Goal: Information Seeking & Learning: Learn about a topic

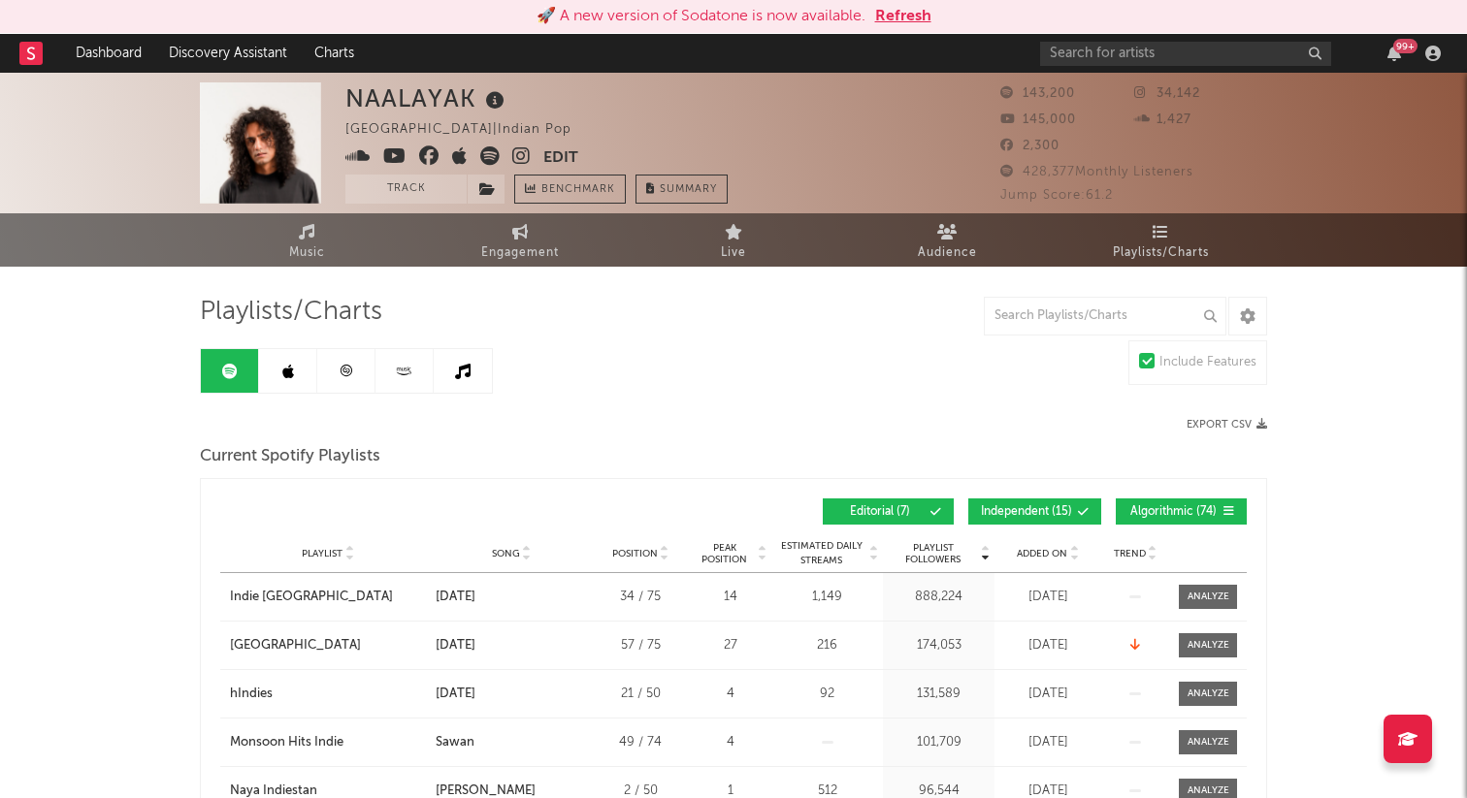
click at [910, 20] on button "Refresh" at bounding box center [903, 16] width 56 height 23
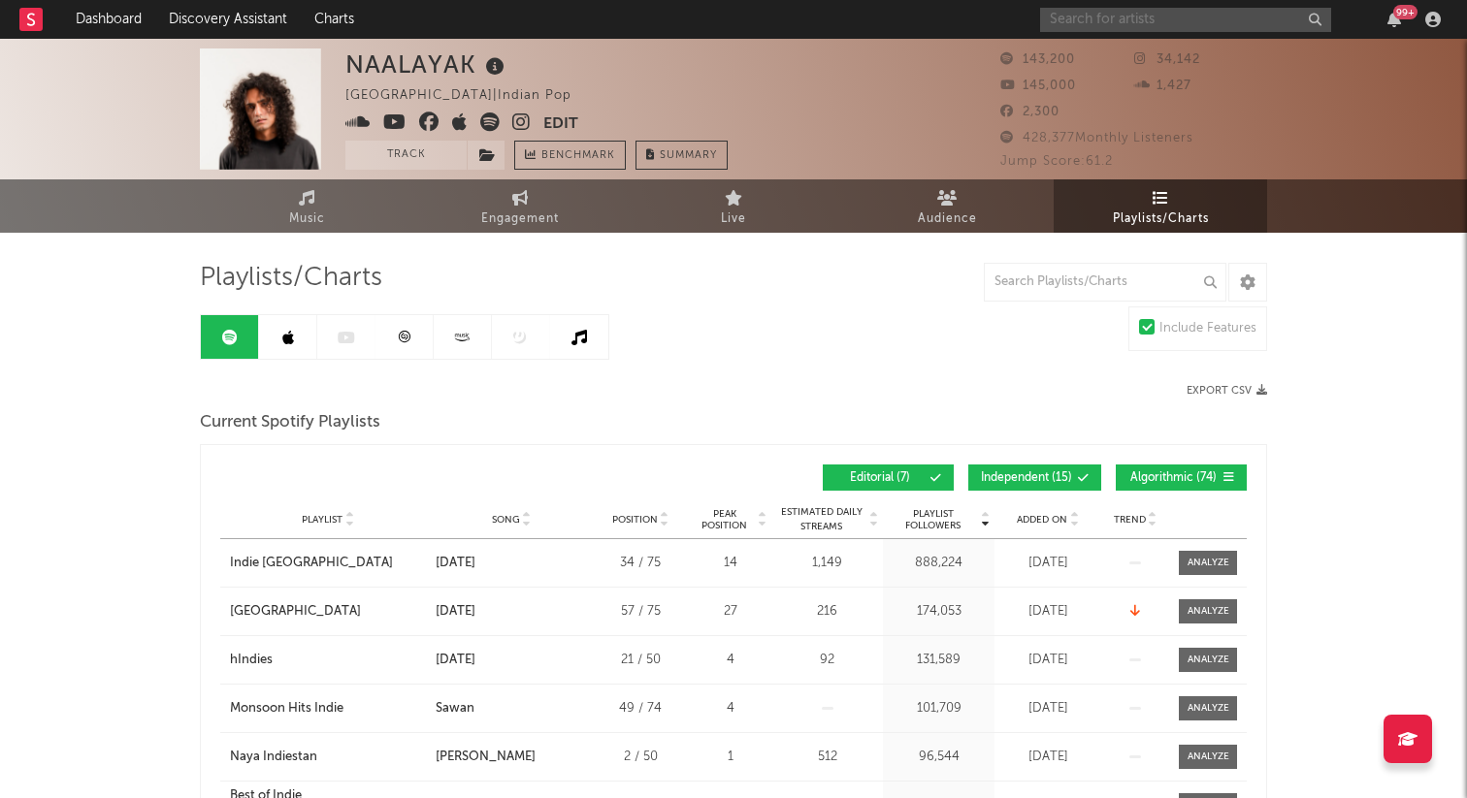
click at [1114, 20] on input "text" at bounding box center [1185, 20] width 291 height 24
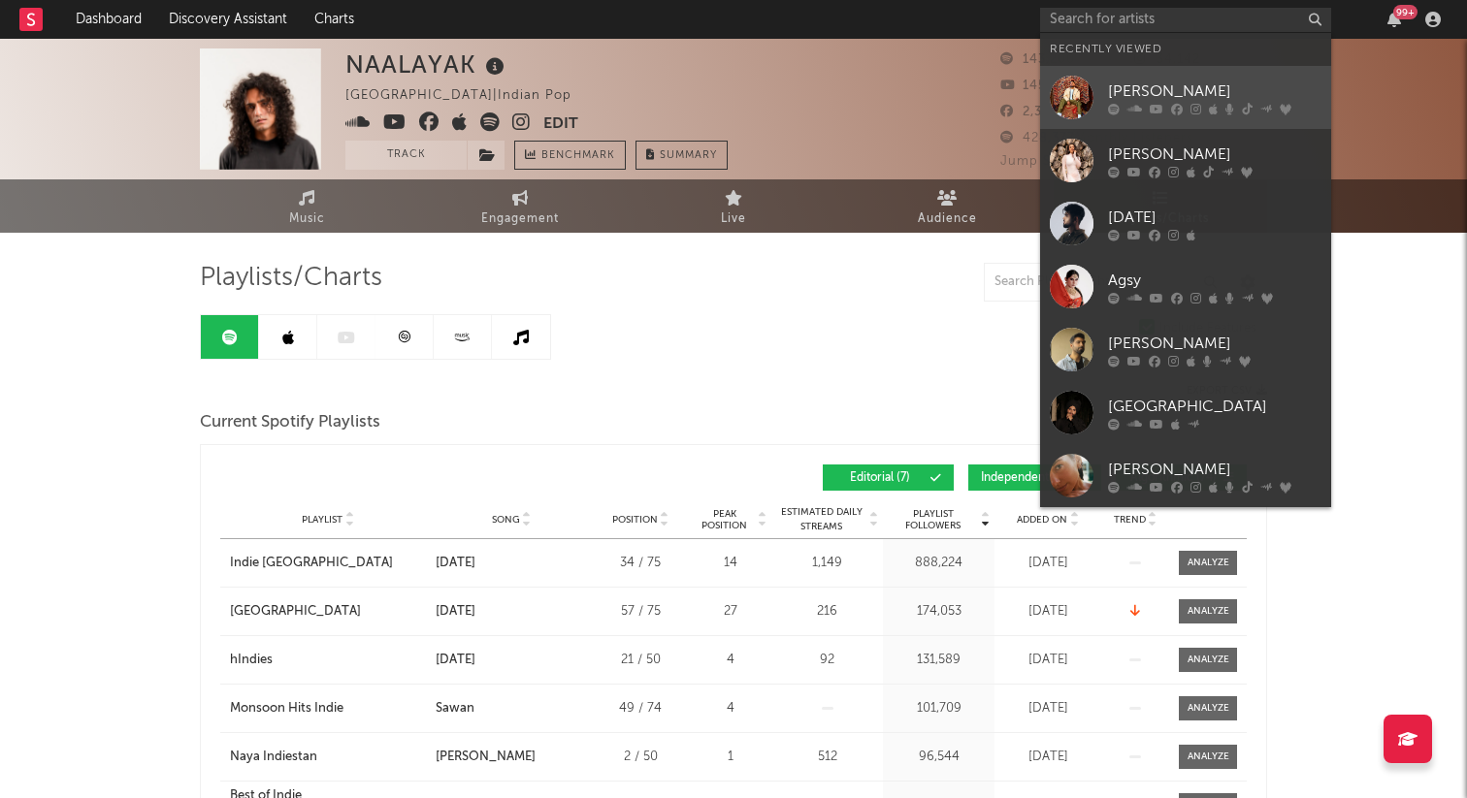
click at [1146, 96] on div "[PERSON_NAME]" at bounding box center [1214, 91] width 213 height 23
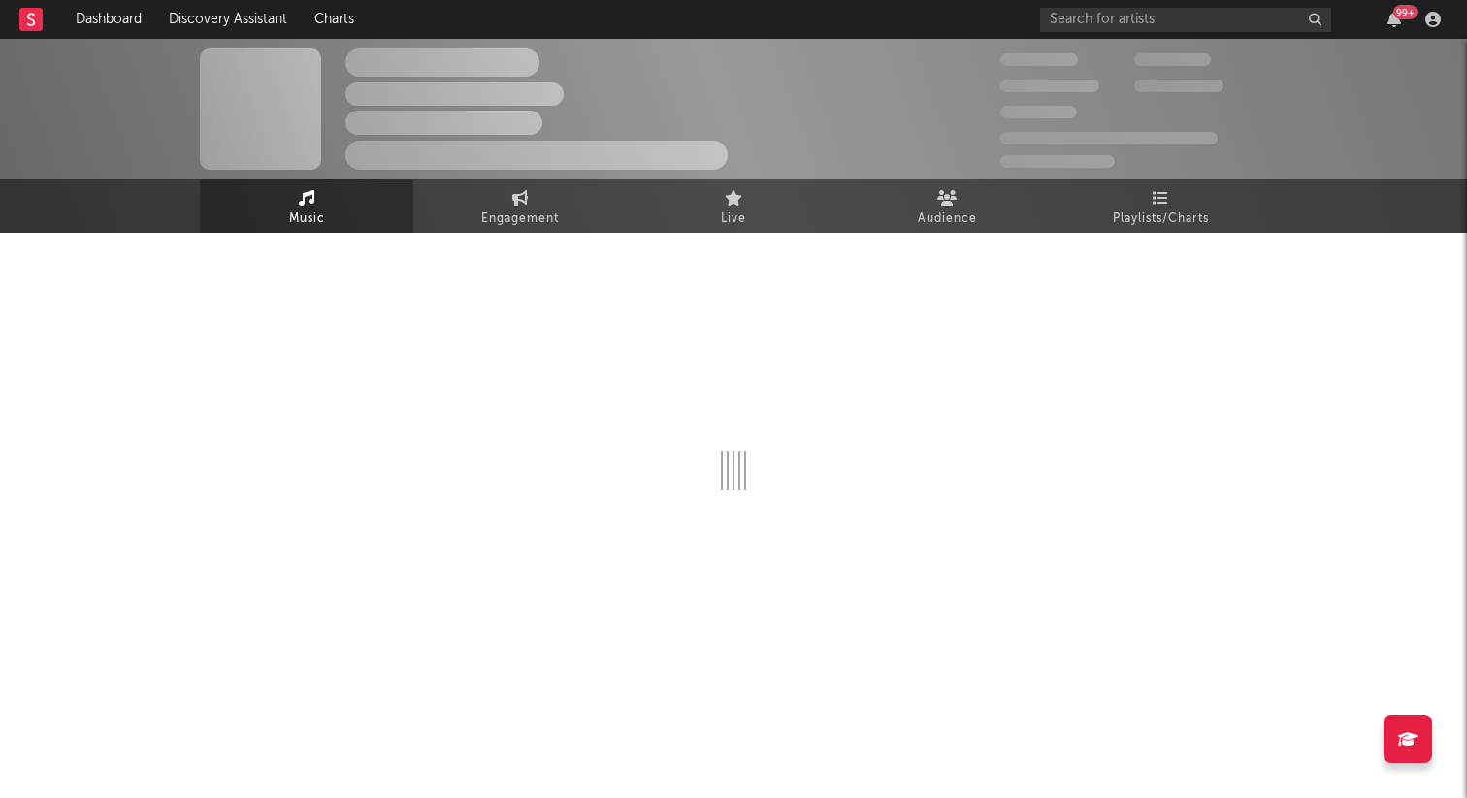
select select "6m"
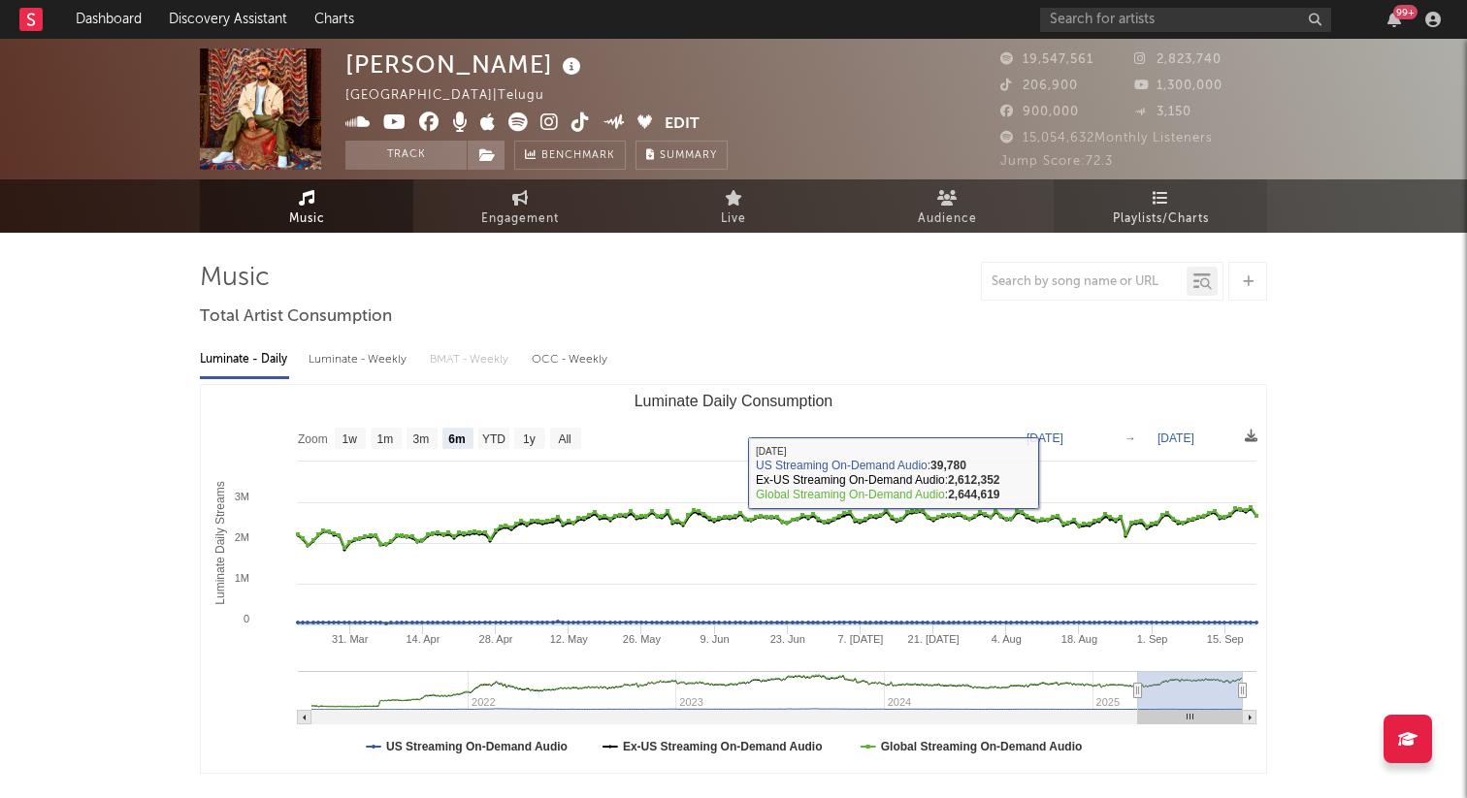
click at [1159, 214] on span "Playlists/Charts" at bounding box center [1161, 219] width 96 height 23
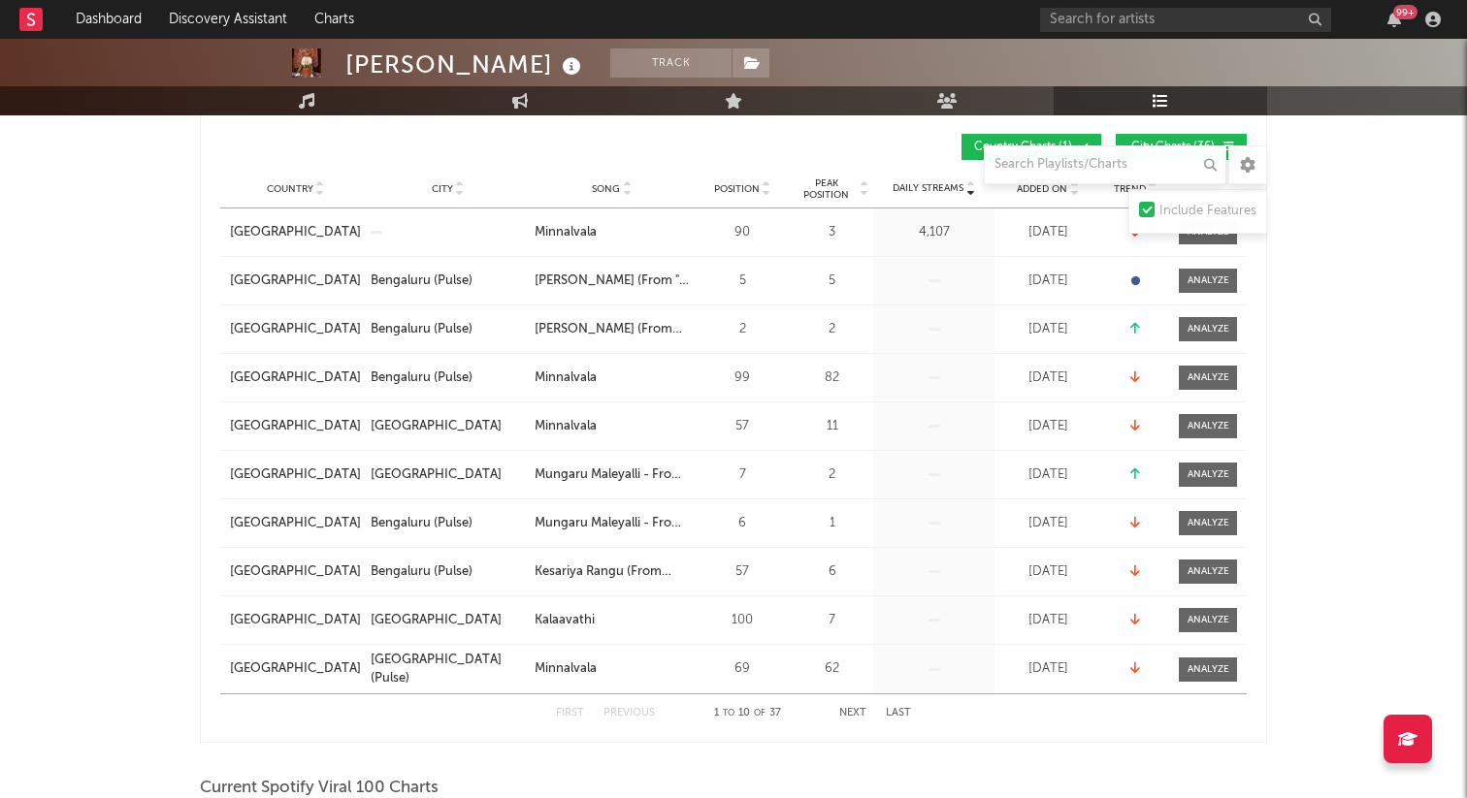
scroll to position [339, 0]
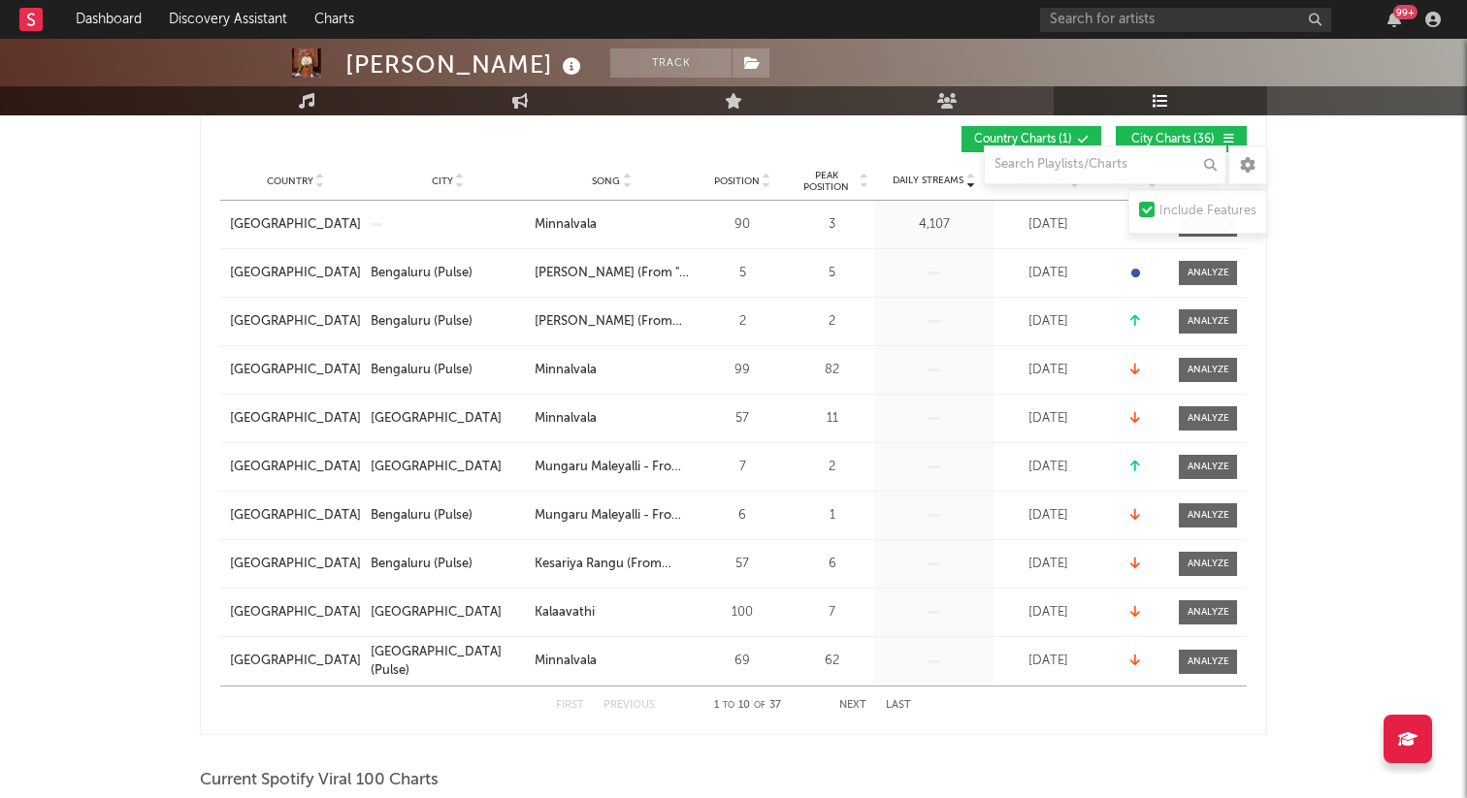
click at [849, 702] on button "Next" at bounding box center [852, 705] width 27 height 11
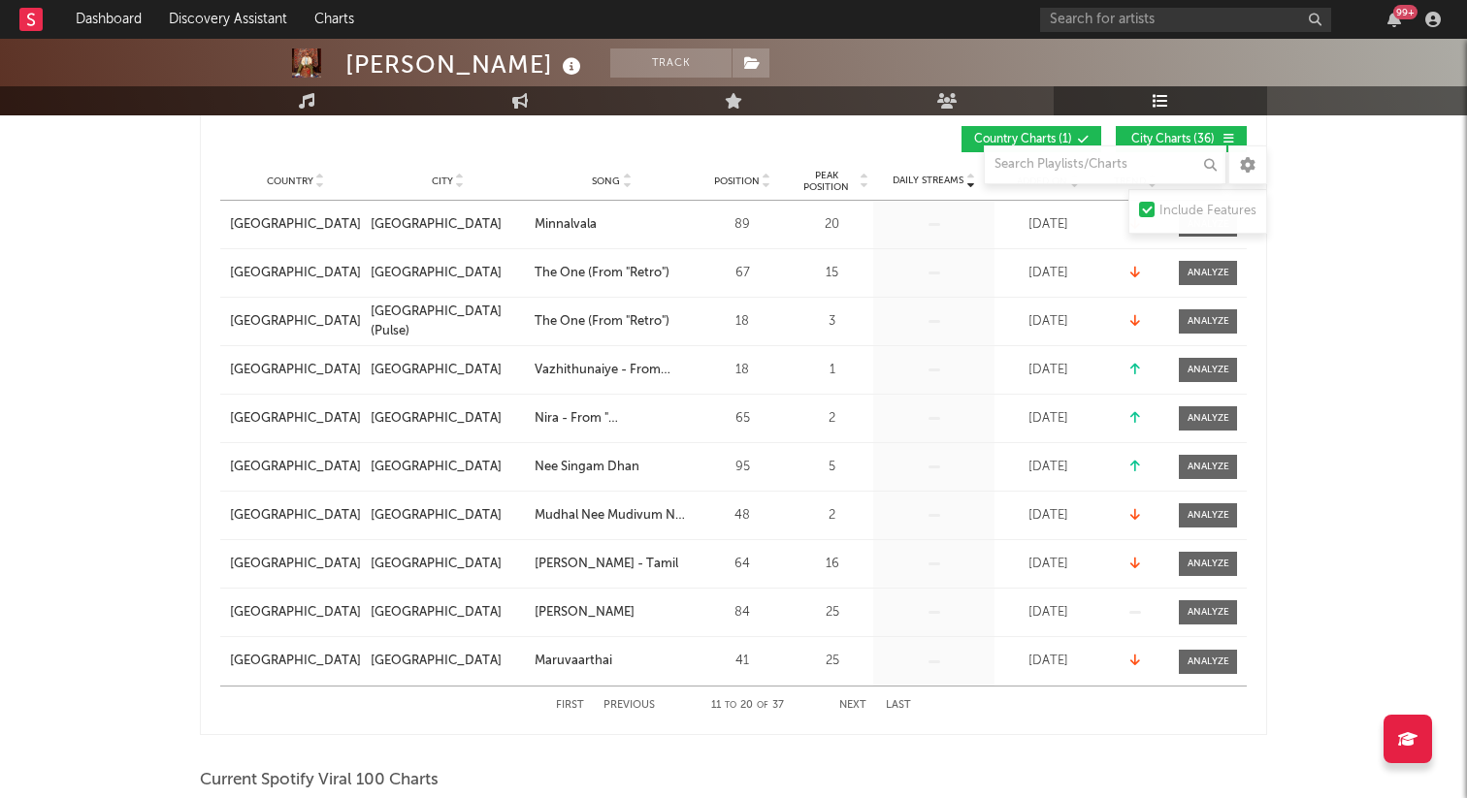
click at [849, 702] on button "Next" at bounding box center [852, 705] width 27 height 11
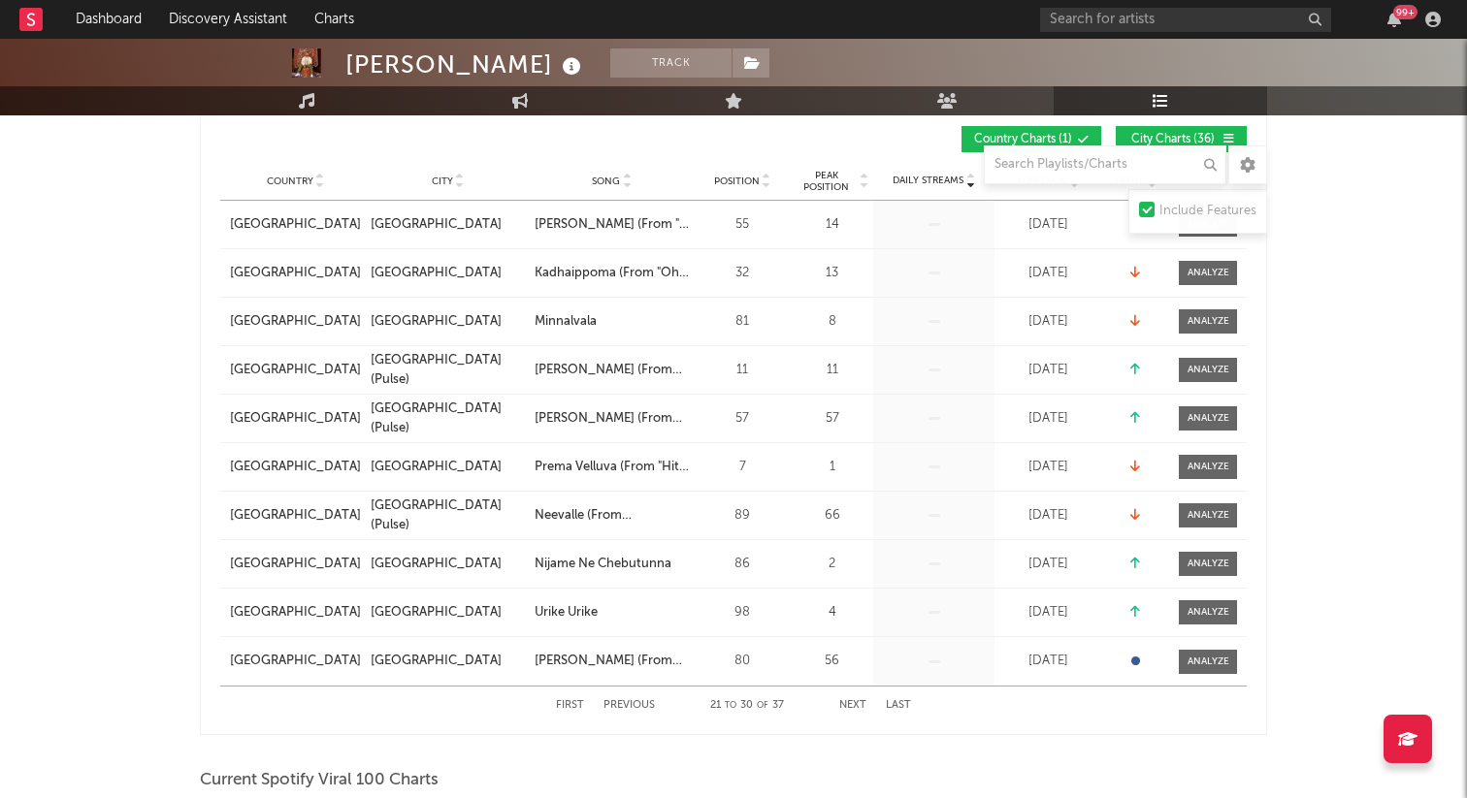
click at [849, 702] on button "Next" at bounding box center [852, 705] width 27 height 11
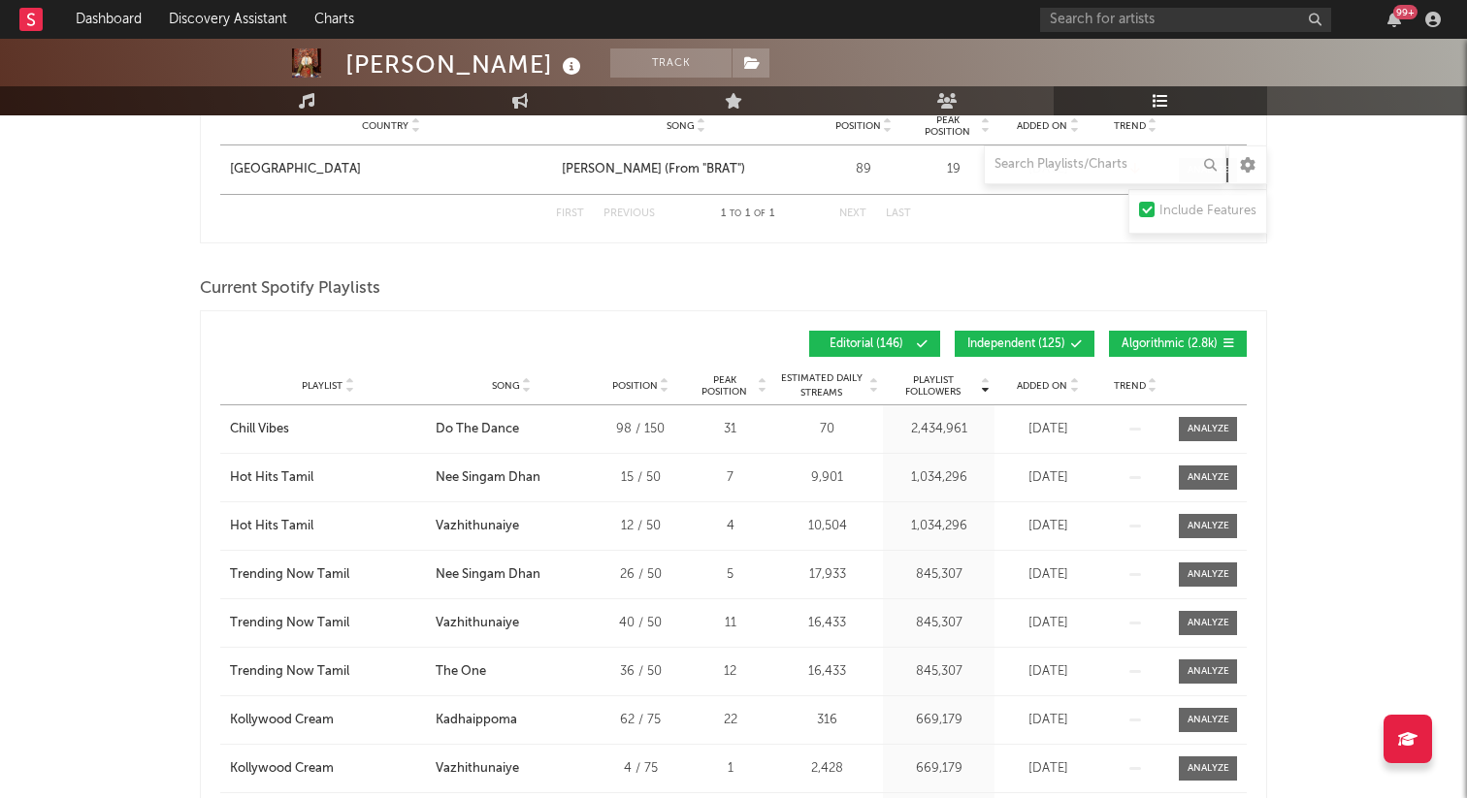
scroll to position [1076, 0]
